Goal: Find specific page/section: Find specific page/section

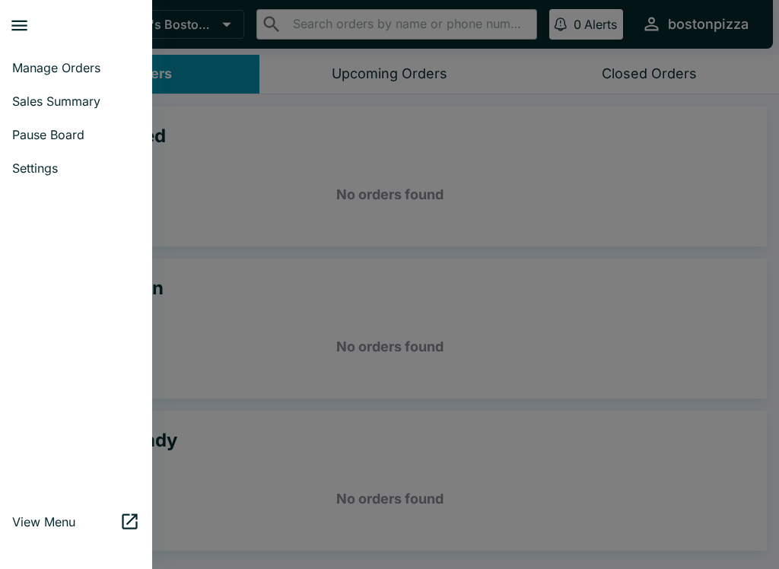
click at [88, 98] on span "Sales Summary" at bounding box center [76, 101] width 128 height 15
select select "03:00"
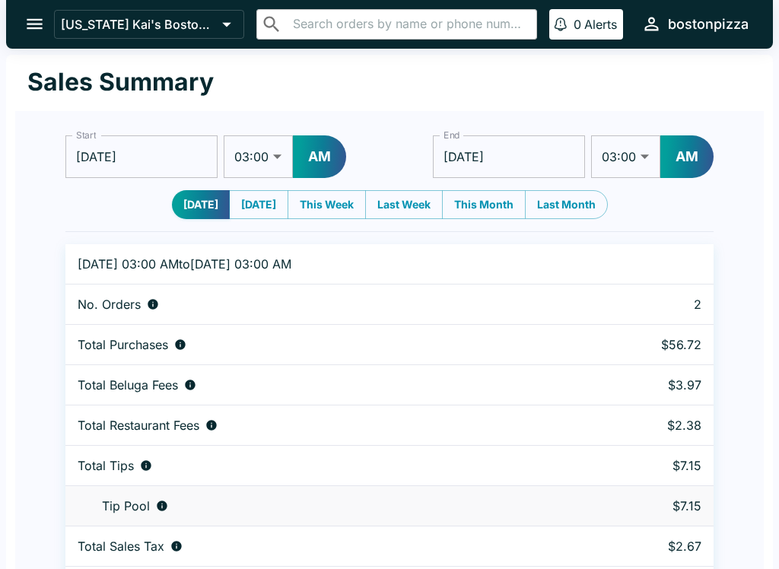
click at [38, 31] on icon "open drawer" at bounding box center [34, 24] width 21 height 21
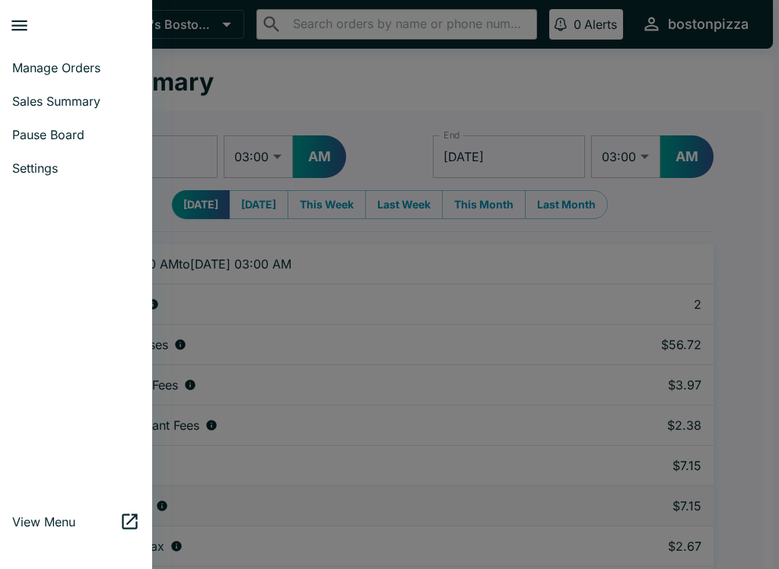
click at [81, 65] on span "Manage Orders" at bounding box center [76, 67] width 128 height 15
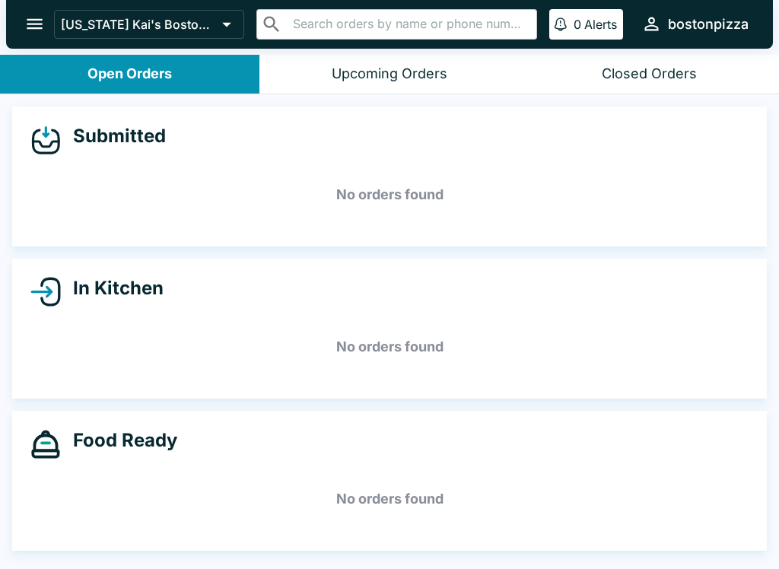
click at [20, 42] on div "[US_STATE] Kai's Boston Pizza ​ ​ 0 Alerts bostonpizza" at bounding box center [389, 24] width 767 height 49
click at [19, 41] on div "[US_STATE] Kai's Boston Pizza ​ ​ 0 Alerts bostonpizza" at bounding box center [389, 24] width 767 height 49
click at [25, 27] on icon "open drawer" at bounding box center [34, 24] width 21 height 21
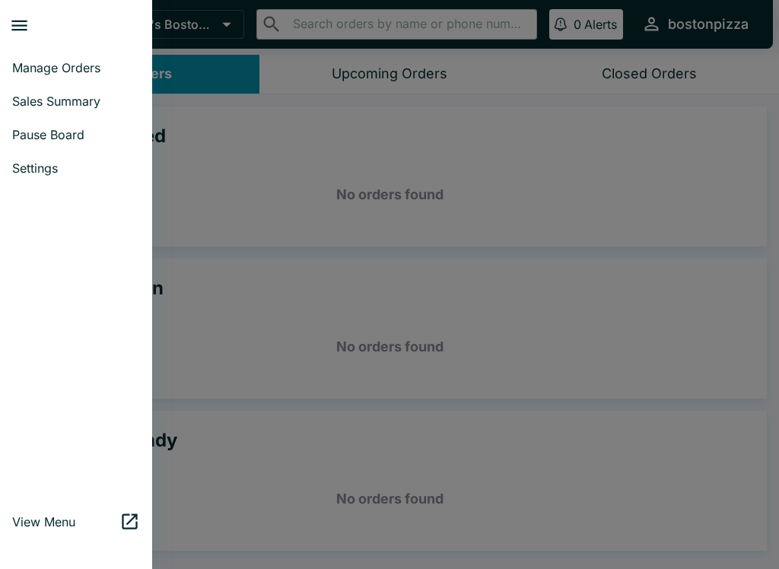
click at [24, 103] on span "Sales Summary" at bounding box center [76, 101] width 128 height 15
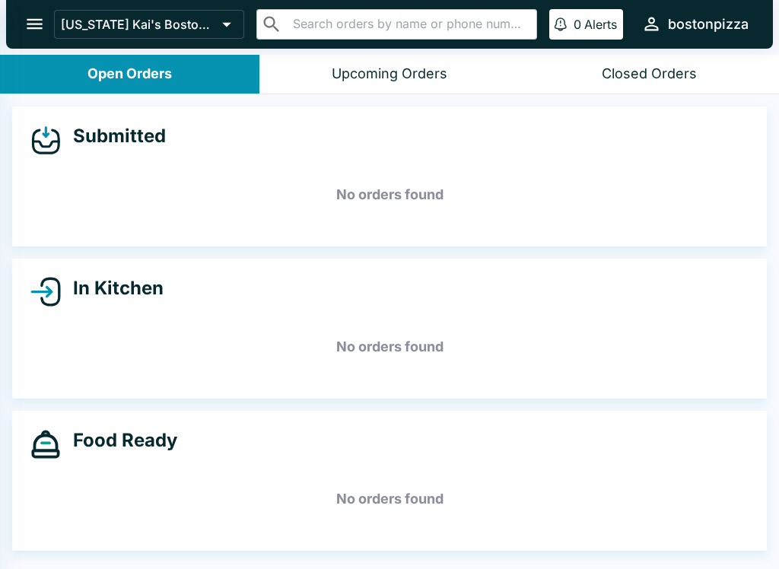
select select "03:00"
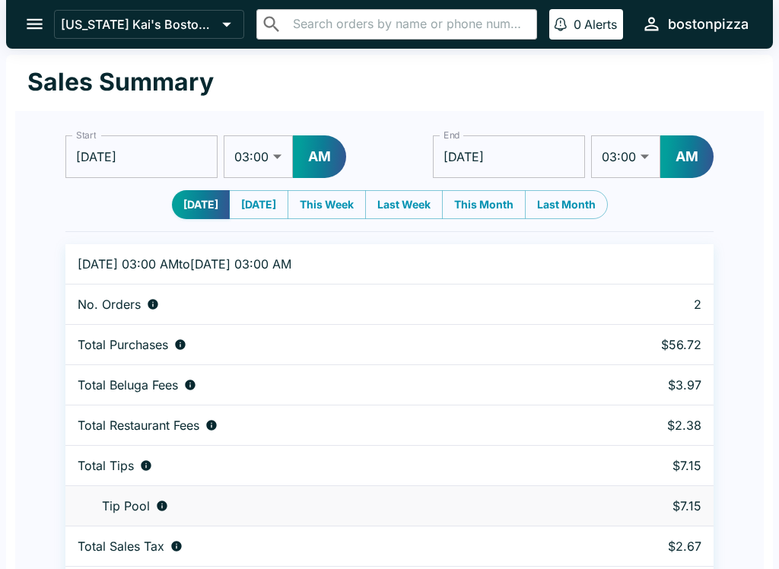
click at [31, 25] on icon "open drawer" at bounding box center [35, 24] width 16 height 11
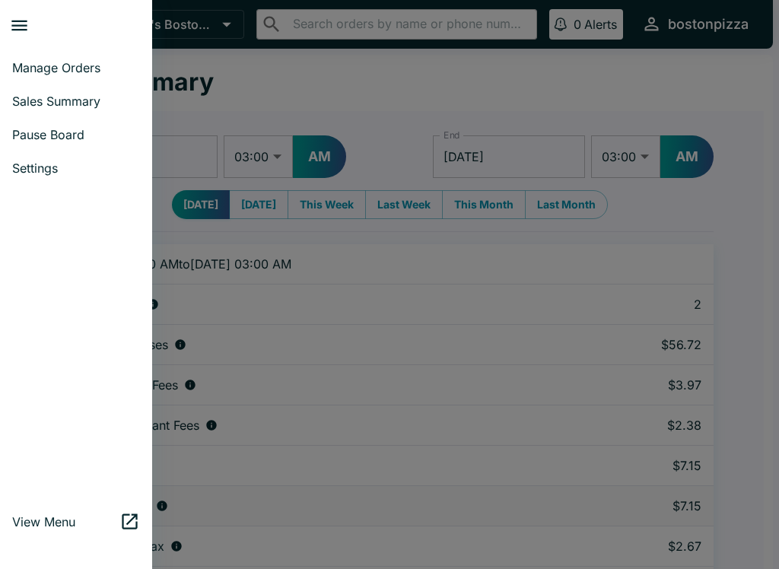
click at [200, 219] on div at bounding box center [389, 284] width 779 height 569
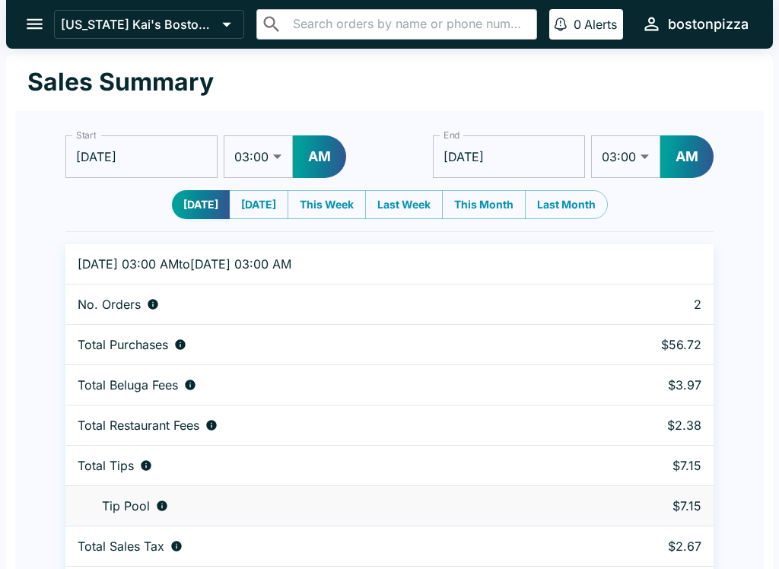
click at [17, 14] on button "open drawer" at bounding box center [34, 24] width 39 height 39
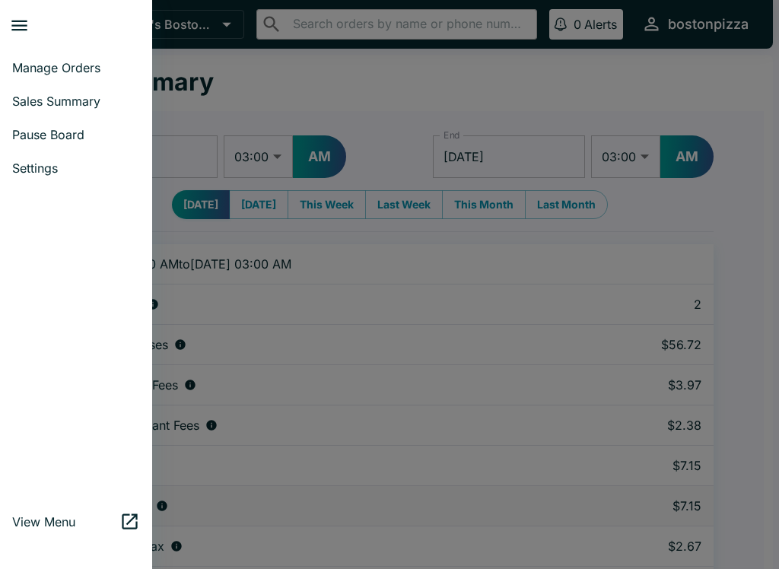
click at [25, 105] on span "Sales Summary" at bounding box center [76, 101] width 128 height 15
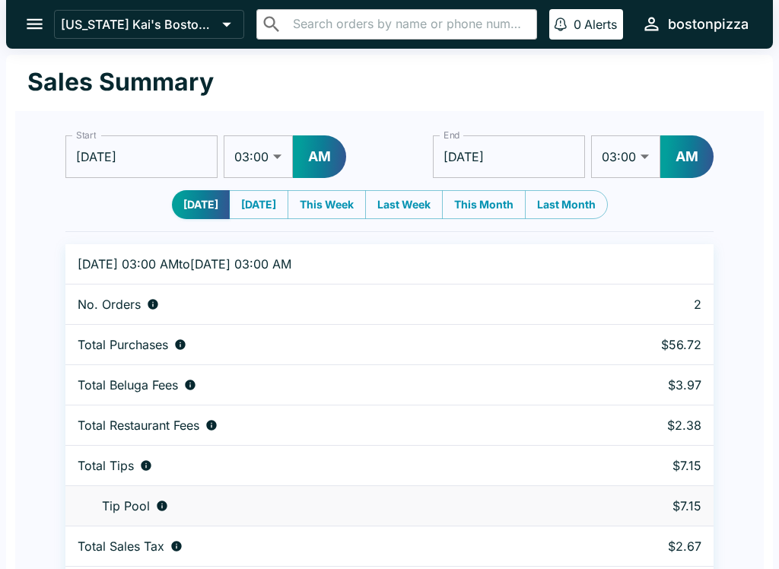
click at [30, 23] on icon "open drawer" at bounding box center [34, 24] width 21 height 21
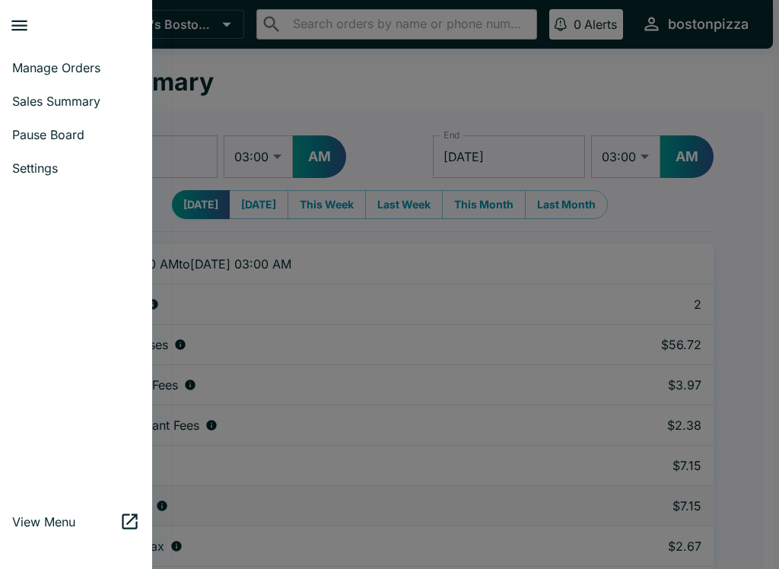
click at [24, 127] on span "Pause Board" at bounding box center [76, 134] width 128 height 15
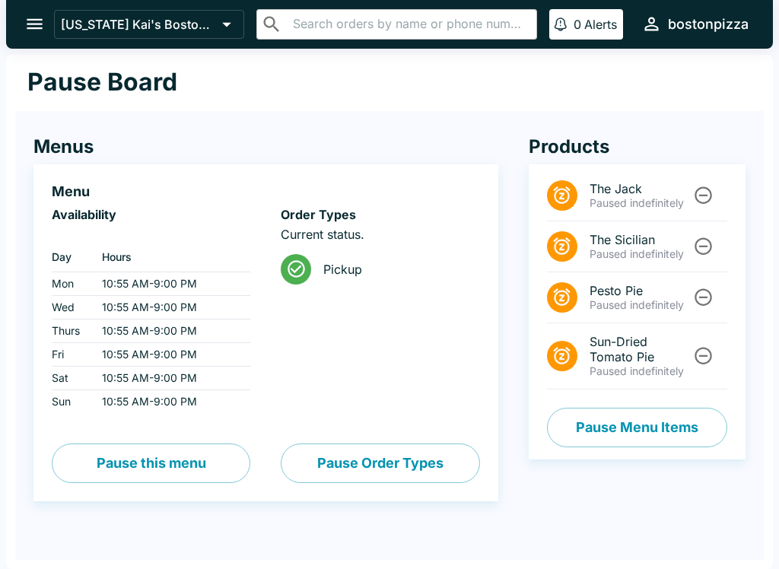
click at [645, 446] on button "Pause Menu Items" at bounding box center [637, 428] width 180 height 40
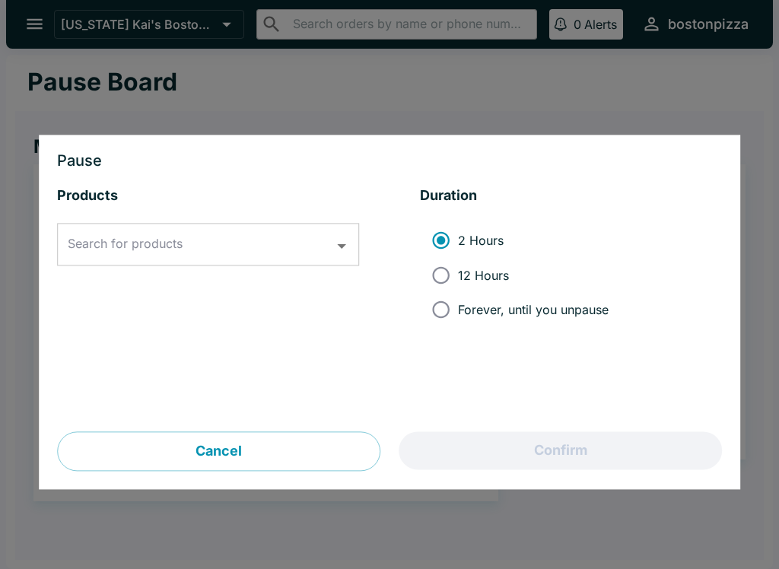
click at [732, 161] on div "Pause Products Search for products Search for products Duration 2 Hours 12 Hour…" at bounding box center [390, 312] width 702 height 355
click at [110, 455] on button "Cancel" at bounding box center [218, 452] width 323 height 40
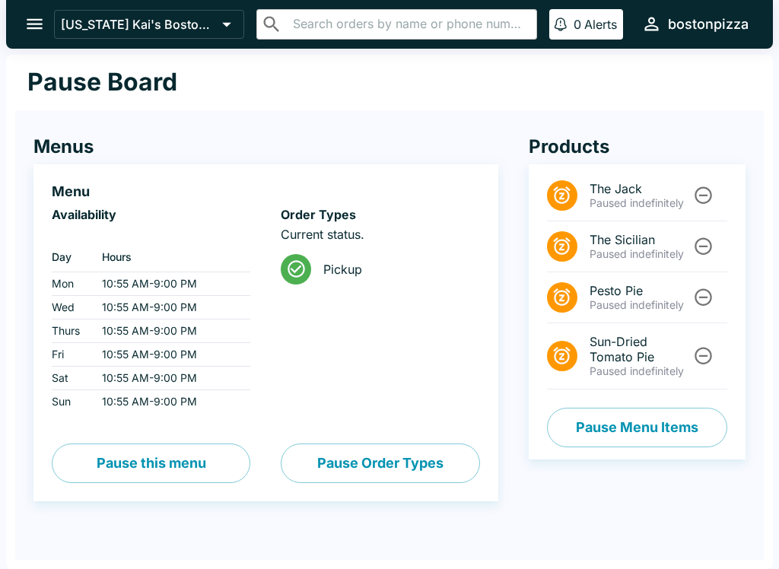
click at [648, 255] on p "Paused indefinitely" at bounding box center [640, 254] width 101 height 14
click at [96, 268] on th "Hours" at bounding box center [170, 257] width 161 height 30
click at [38, 65] on div "Pause Board" at bounding box center [389, 83] width 749 height 56
click at [30, 27] on icon "open drawer" at bounding box center [34, 24] width 21 height 21
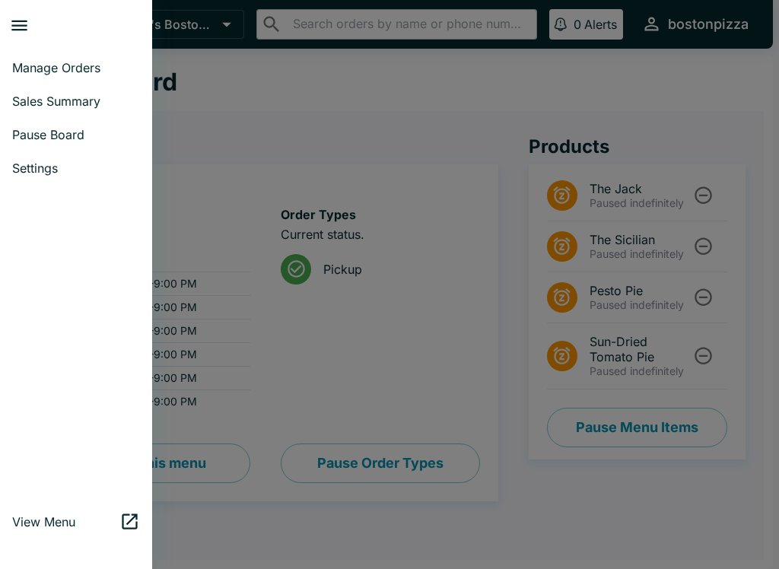
click at [76, 62] on span "Manage Orders" at bounding box center [76, 67] width 128 height 15
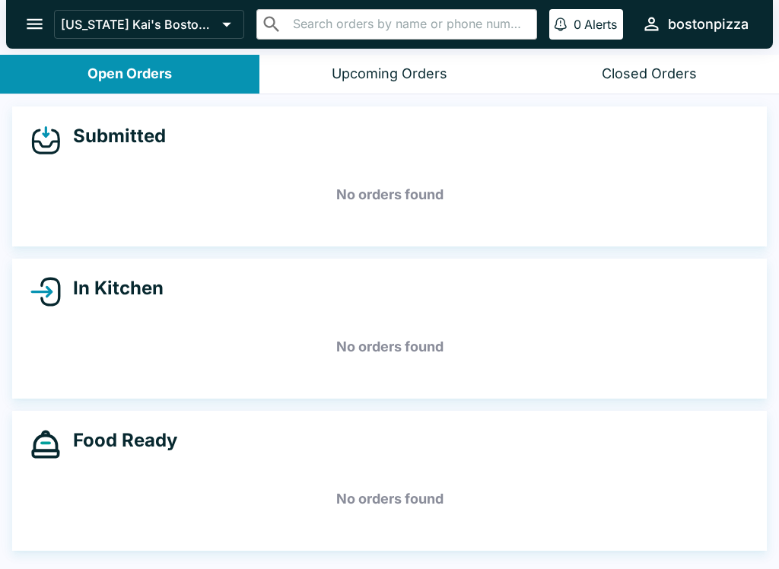
click at [24, 25] on icon "open drawer" at bounding box center [34, 24] width 21 height 21
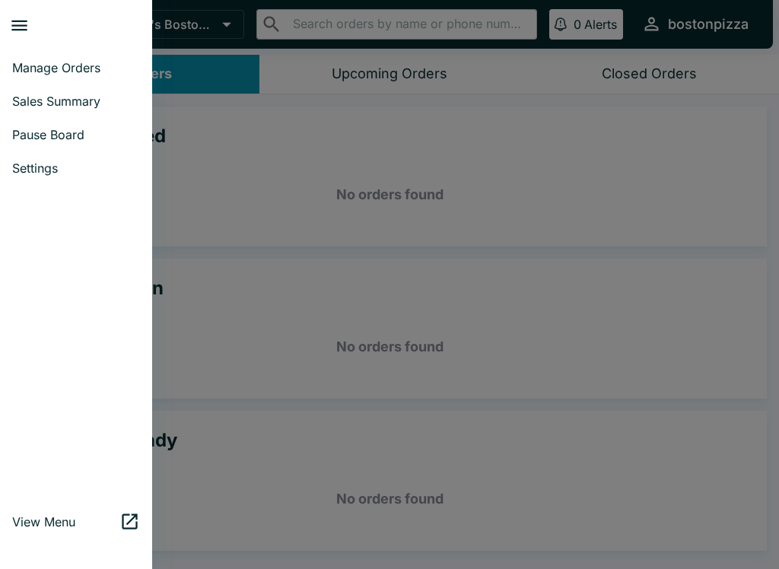
click at [216, 320] on div at bounding box center [389, 284] width 779 height 569
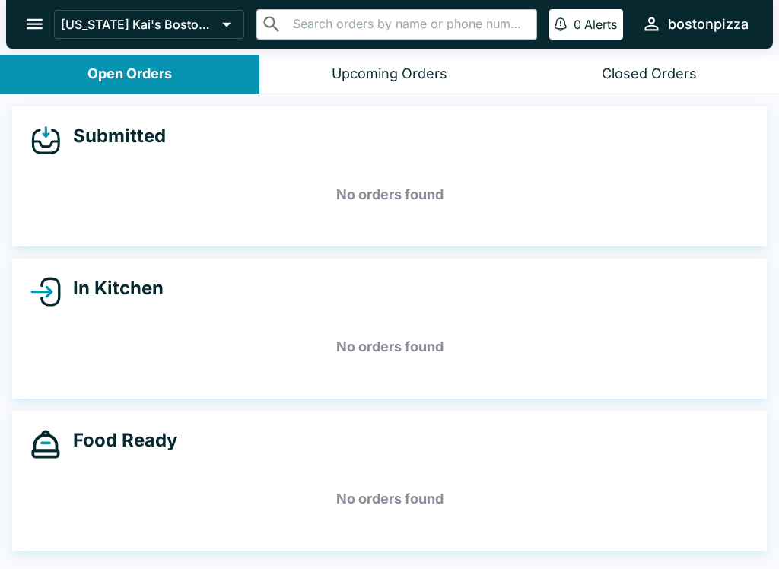
click at [27, 32] on icon "open drawer" at bounding box center [34, 24] width 21 height 21
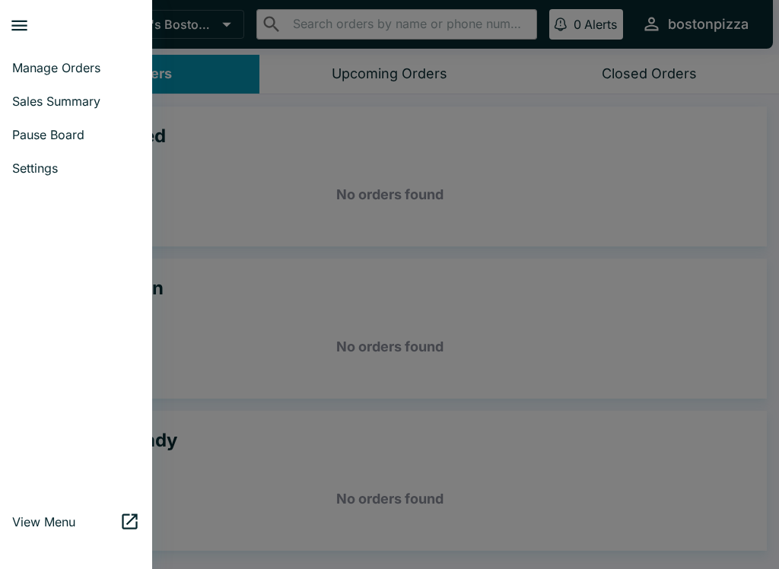
click at [2, 101] on link "Sales Summary" at bounding box center [76, 100] width 152 height 33
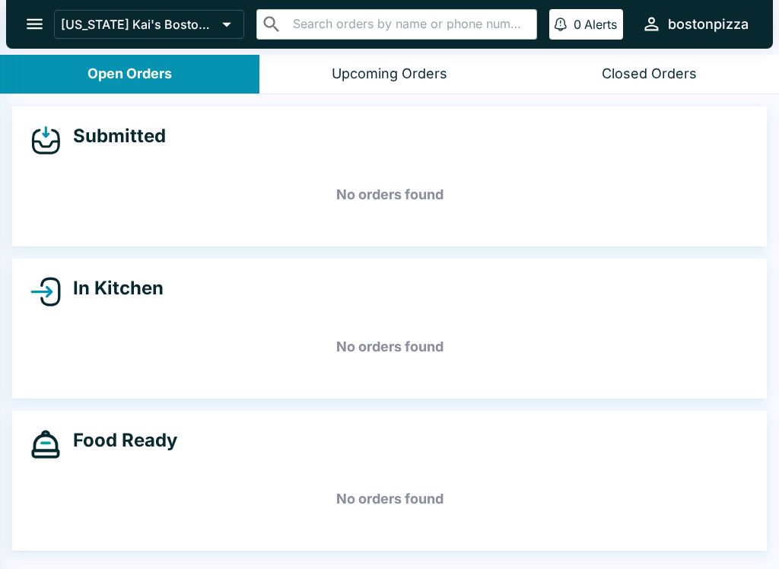
click at [2, 100] on div at bounding box center [389, 284] width 779 height 569
select select "03:00"
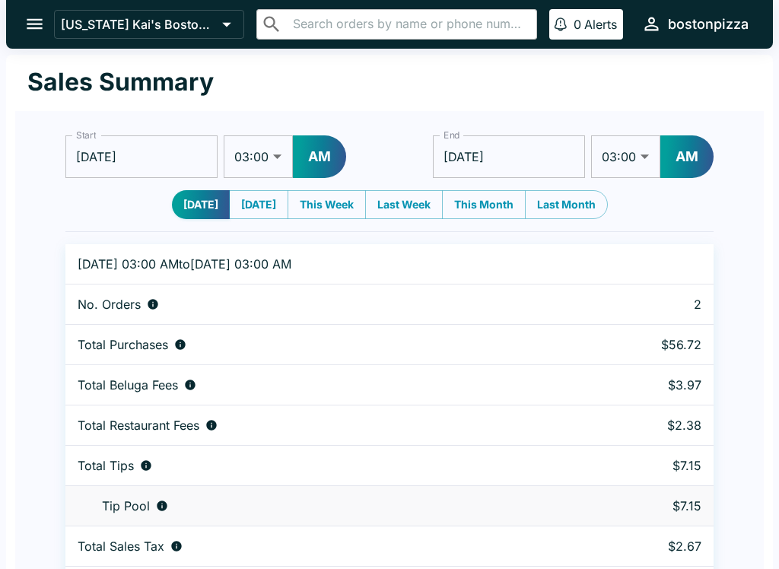
click at [29, 16] on icon "open drawer" at bounding box center [34, 24] width 21 height 21
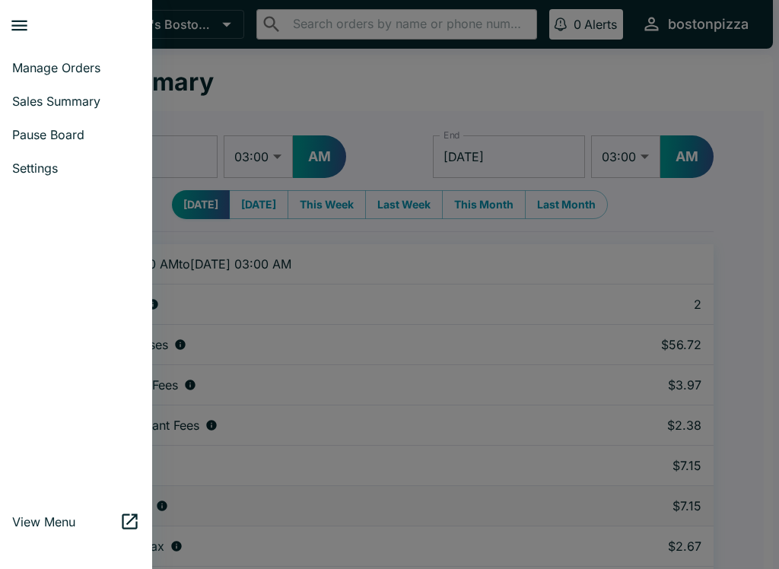
click at [18, 67] on span "Manage Orders" at bounding box center [76, 67] width 128 height 15
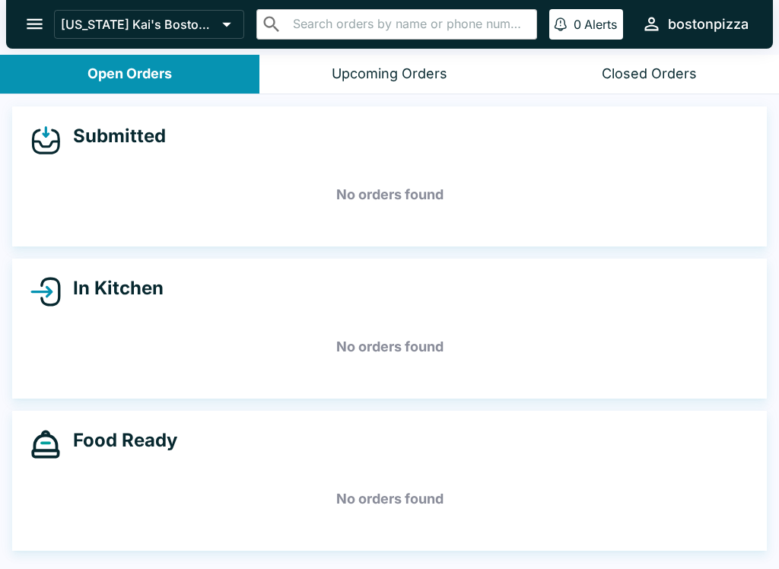
click at [38, 24] on icon "open drawer" at bounding box center [35, 24] width 16 height 11
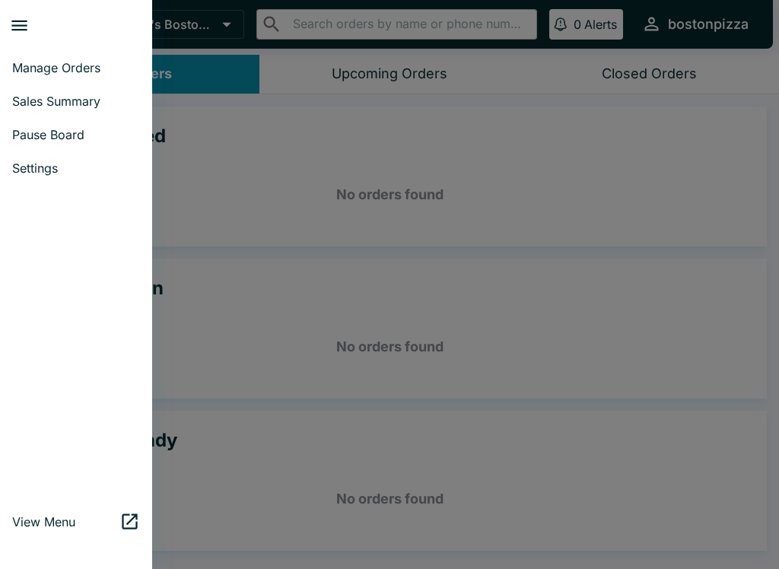
click at [23, 109] on link "Sales Summary" at bounding box center [76, 100] width 152 height 33
select select "03:00"
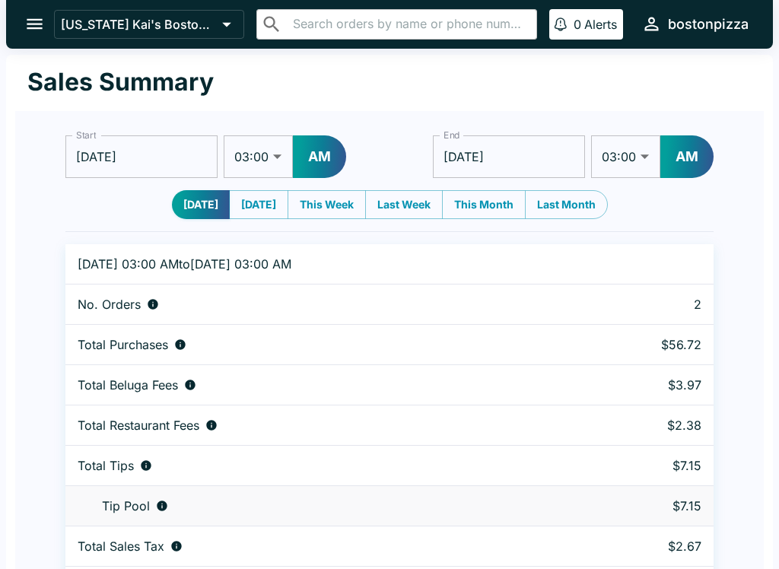
click at [33, 30] on icon "open drawer" at bounding box center [34, 24] width 21 height 21
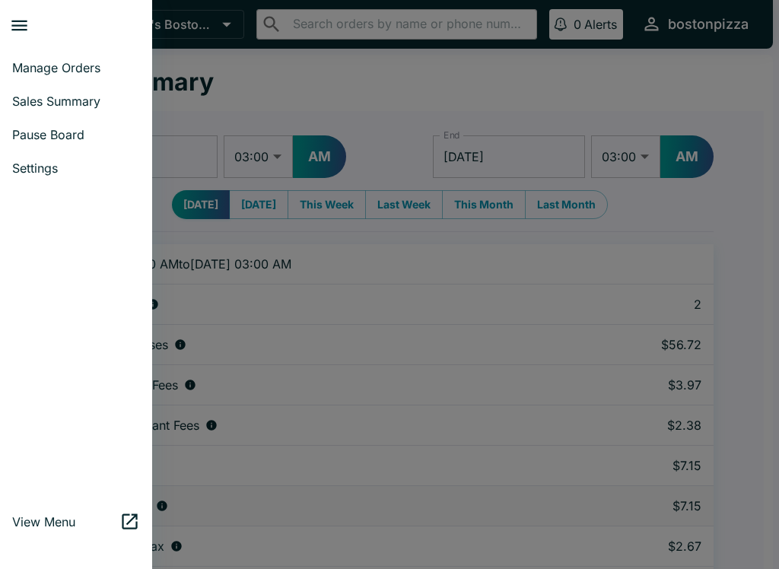
click at [41, 70] on span "Manage Orders" at bounding box center [76, 67] width 128 height 15
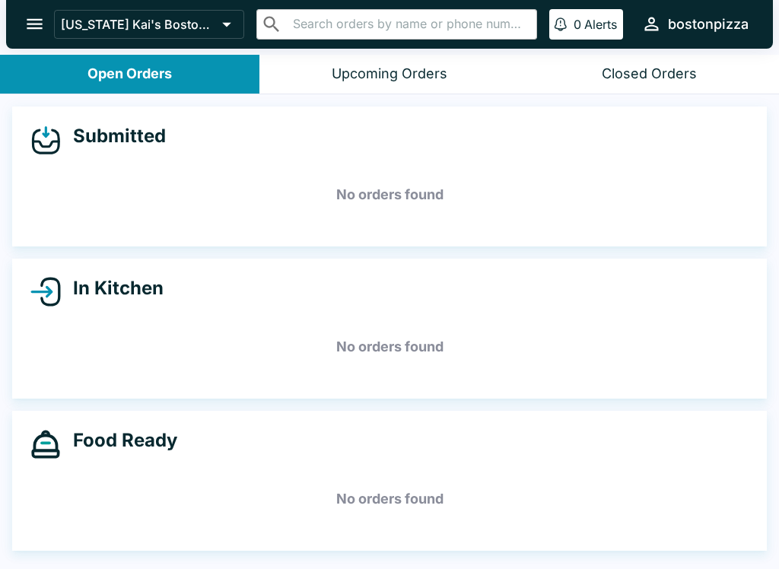
click at [22, 3] on div "[US_STATE] Kai's Boston Pizza ​ ​ 0 Alerts bostonpizza" at bounding box center [389, 24] width 767 height 49
click at [43, 16] on icon "open drawer" at bounding box center [34, 24] width 21 height 21
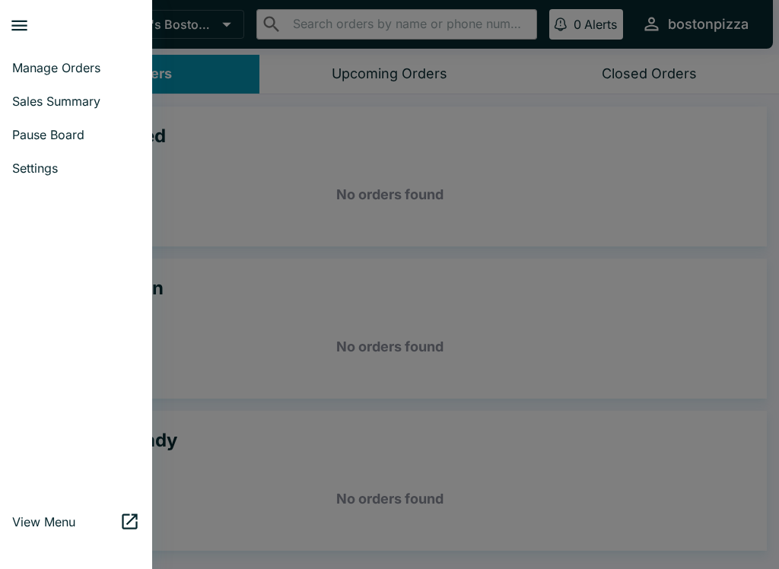
click at [37, 102] on span "Sales Summary" at bounding box center [76, 101] width 128 height 15
select select "03:00"
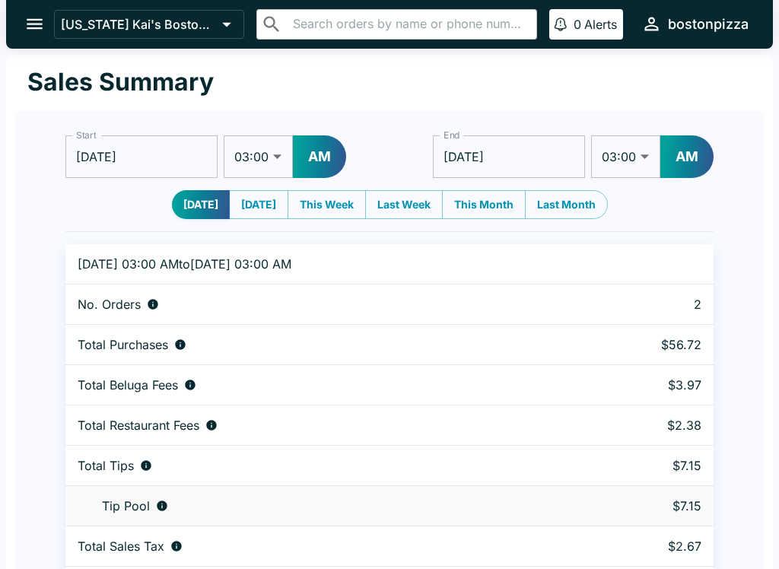
click at [22, 27] on button "open drawer" at bounding box center [34, 24] width 39 height 39
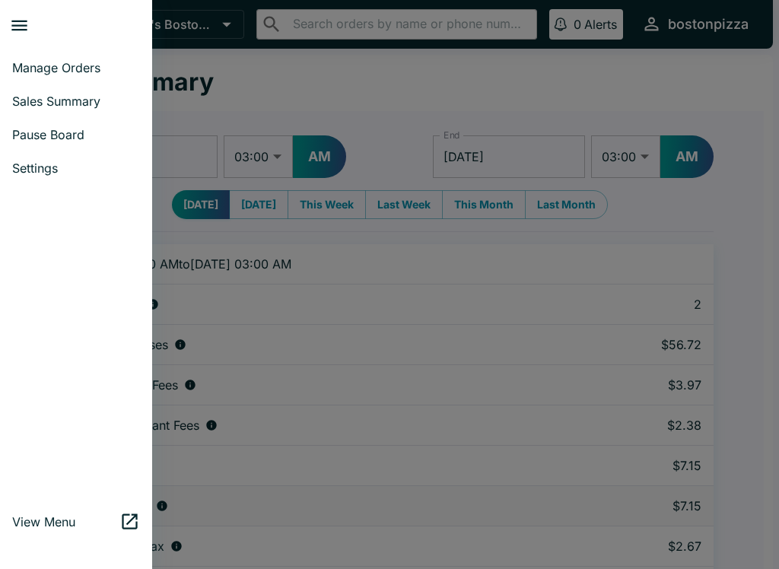
click at [28, 61] on span "Manage Orders" at bounding box center [76, 67] width 128 height 15
